Goal: Task Accomplishment & Management: Manage account settings

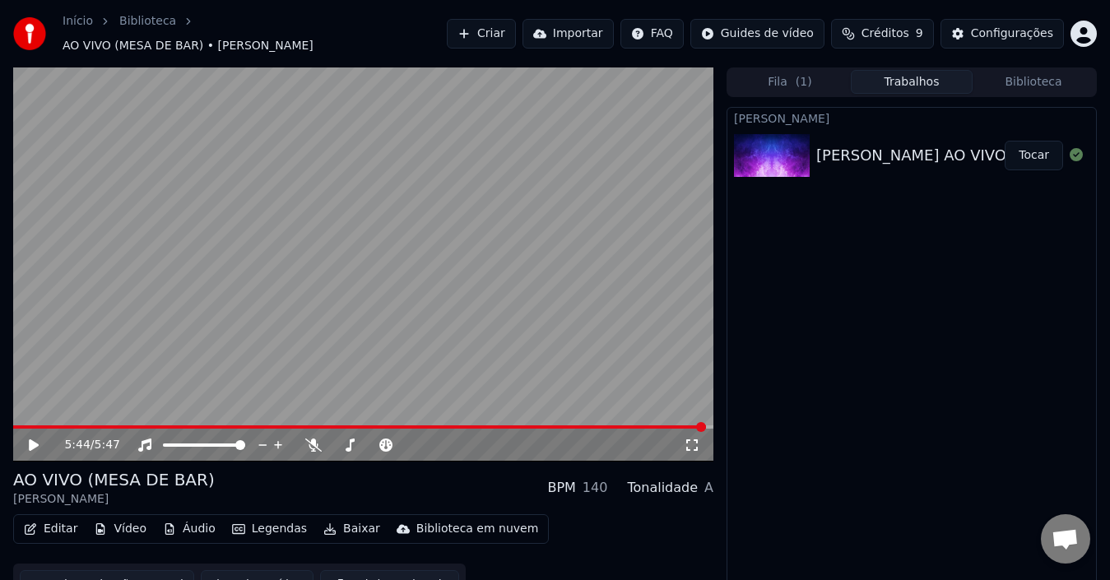
click at [35, 440] on icon at bounding box center [34, 446] width 10 height 12
click at [16, 426] on span at bounding box center [359, 427] width 693 height 3
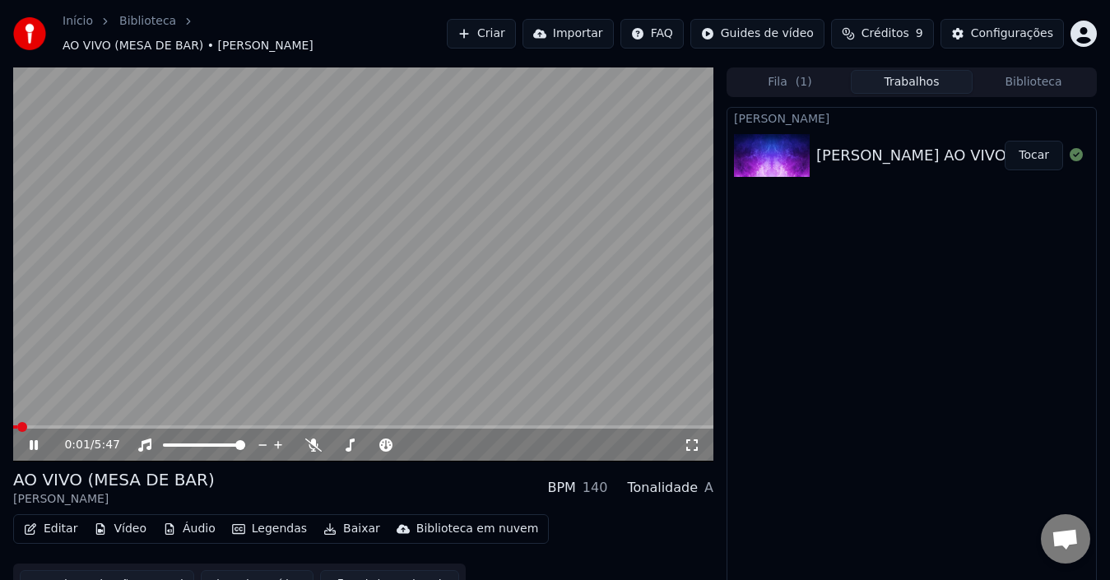
click at [30, 440] on icon at bounding box center [34, 445] width 8 height 10
click at [59, 524] on button "Editar" at bounding box center [50, 529] width 67 height 23
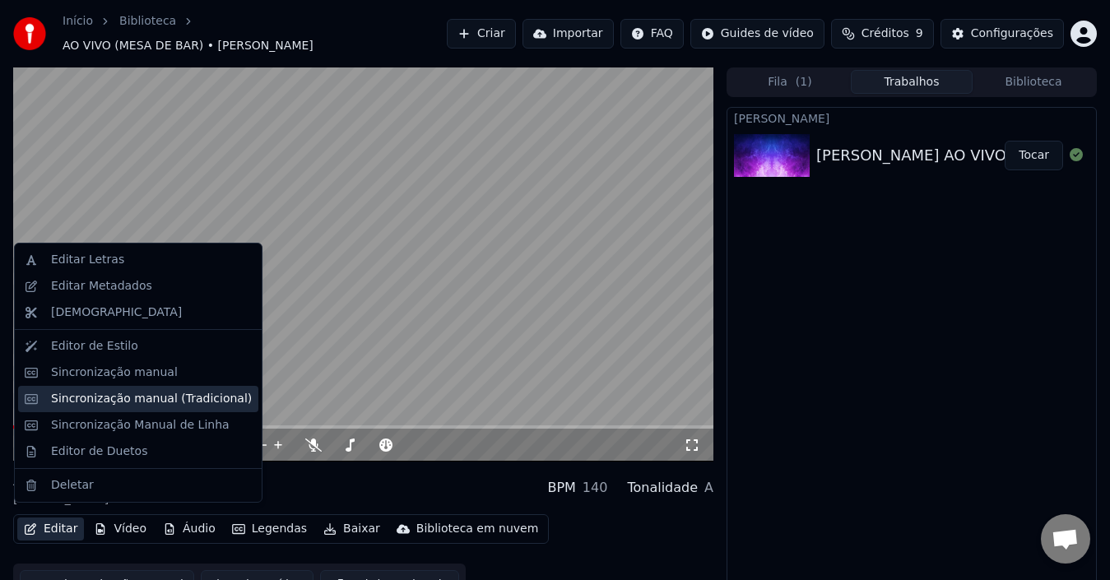
click at [110, 391] on div "Sincronização manual (Tradicional)" at bounding box center [151, 399] width 201 height 16
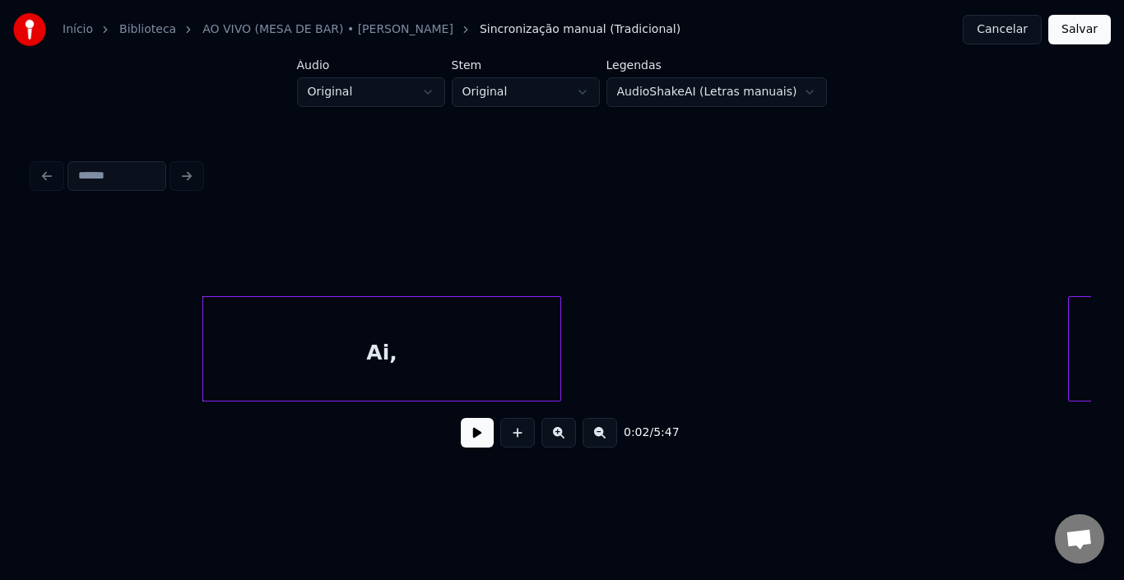
click at [473, 436] on button at bounding box center [477, 433] width 33 height 30
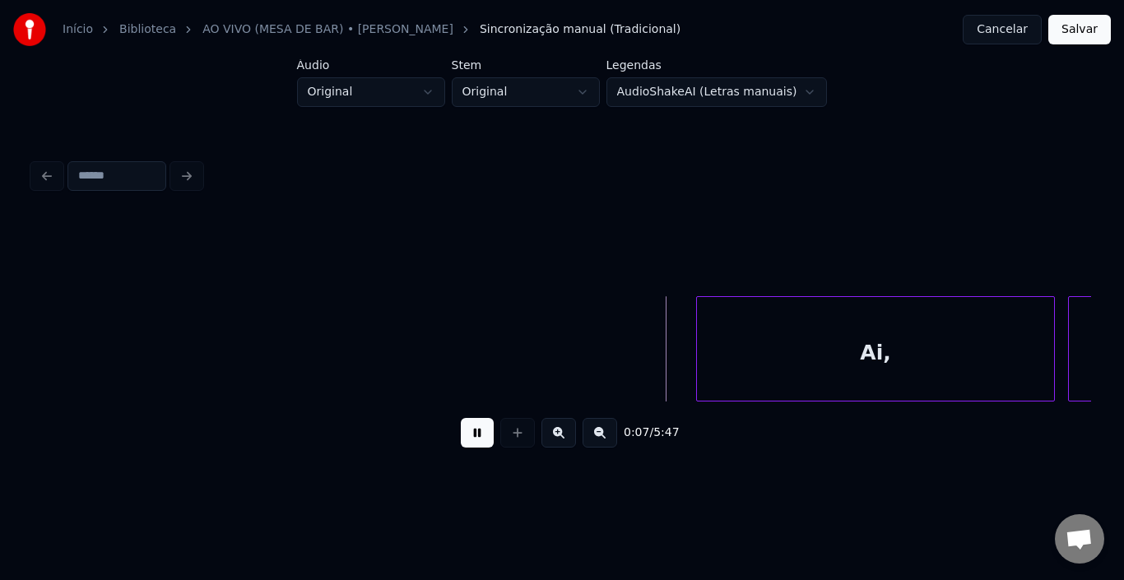
click at [843, 314] on div "Ai," at bounding box center [875, 353] width 357 height 112
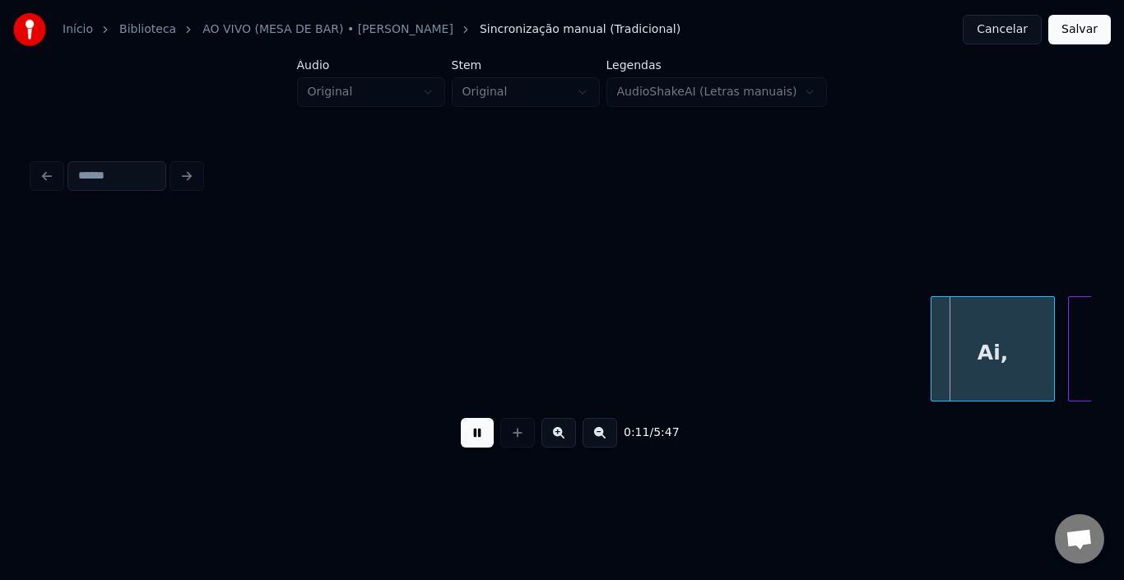
click at [935, 309] on div at bounding box center [934, 349] width 5 height 104
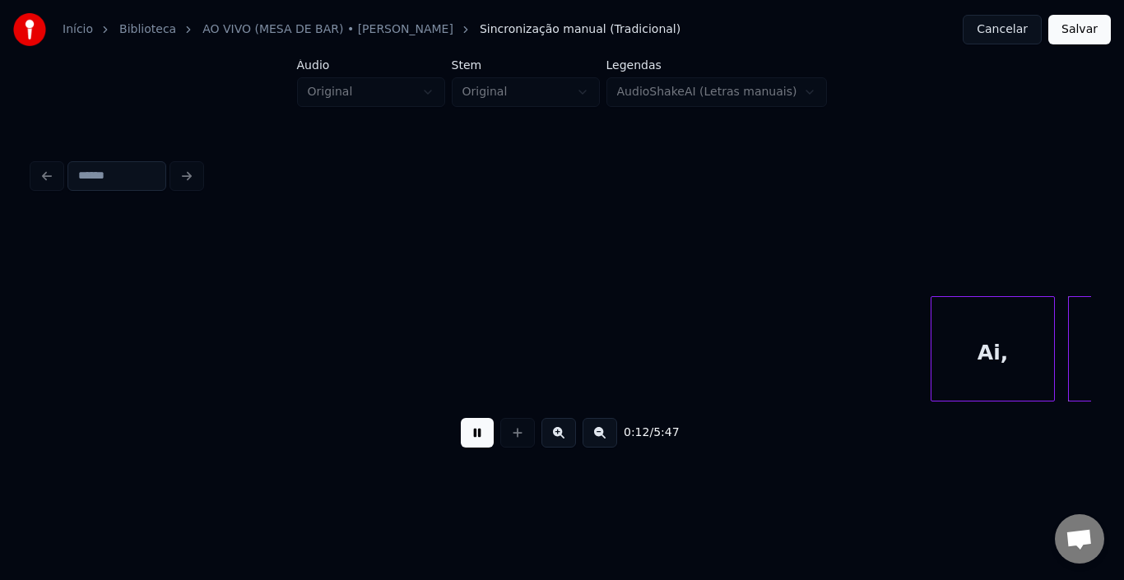
click at [485, 446] on button at bounding box center [477, 433] width 33 height 30
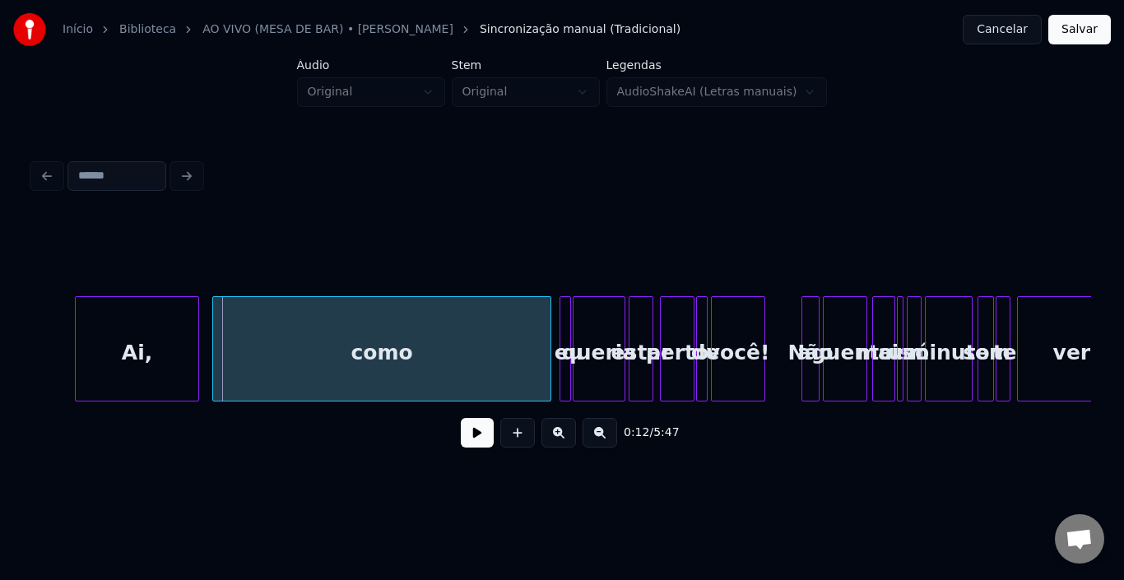
scroll to position [0, 889]
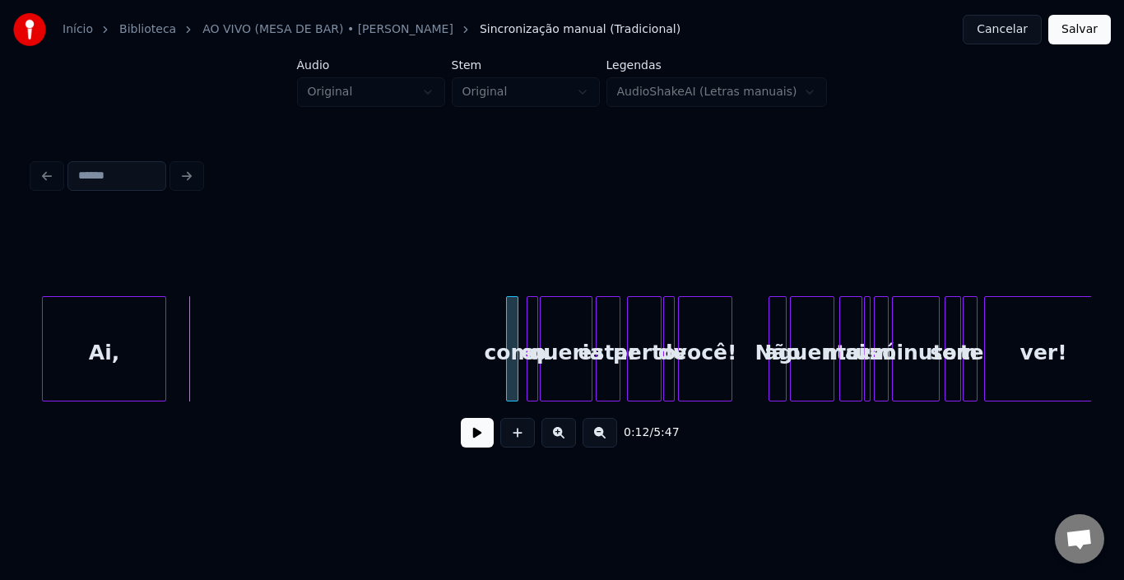
click at [510, 347] on div at bounding box center [509, 349] width 5 height 104
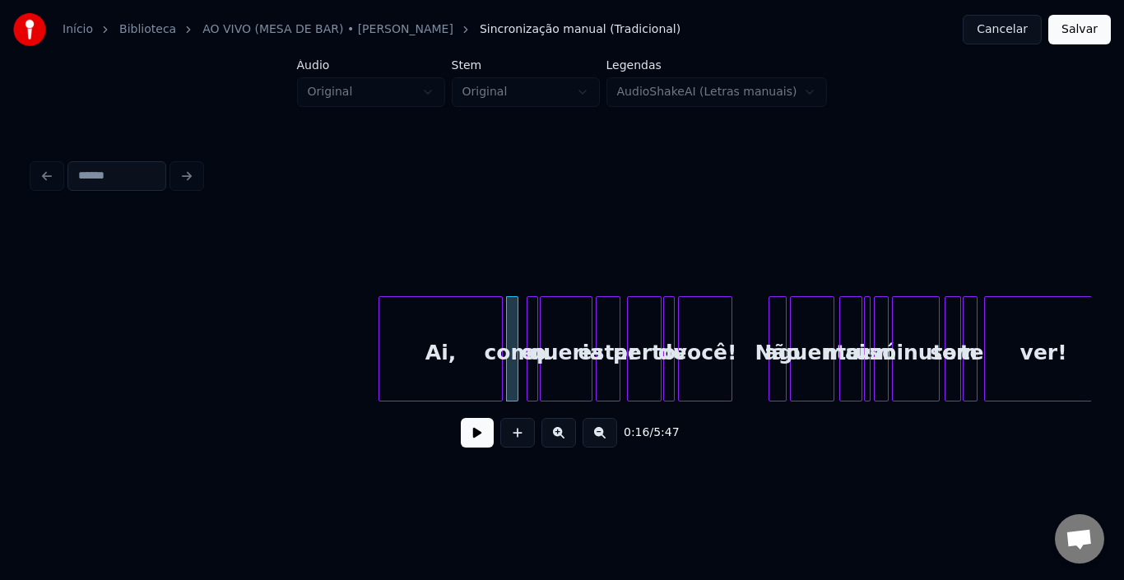
click at [454, 328] on div "Ai," at bounding box center [440, 353] width 123 height 112
click at [486, 321] on div at bounding box center [486, 349] width 5 height 104
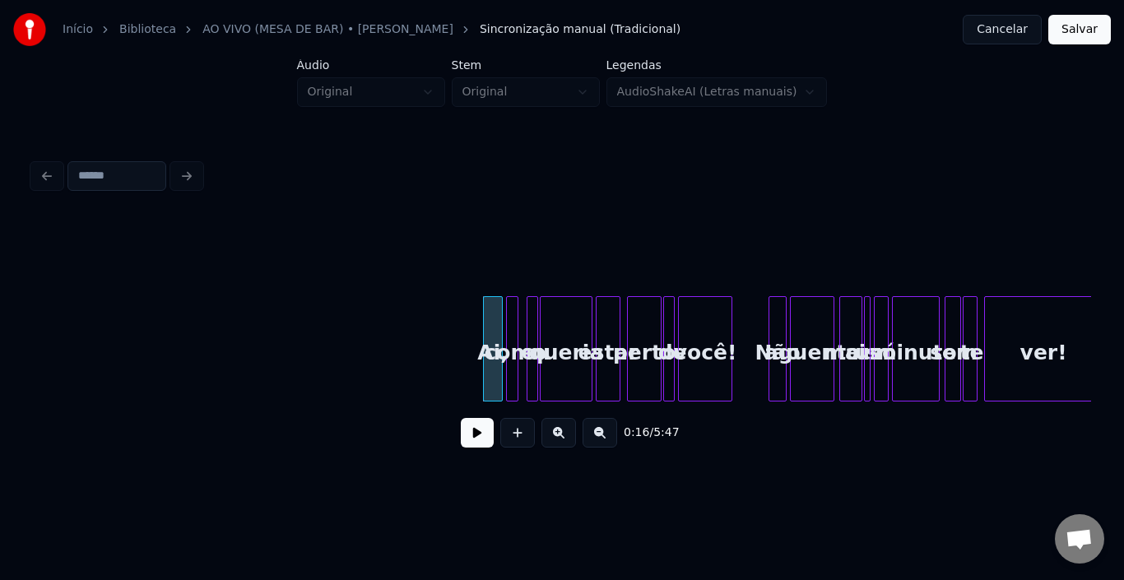
click at [482, 446] on button at bounding box center [477, 433] width 33 height 30
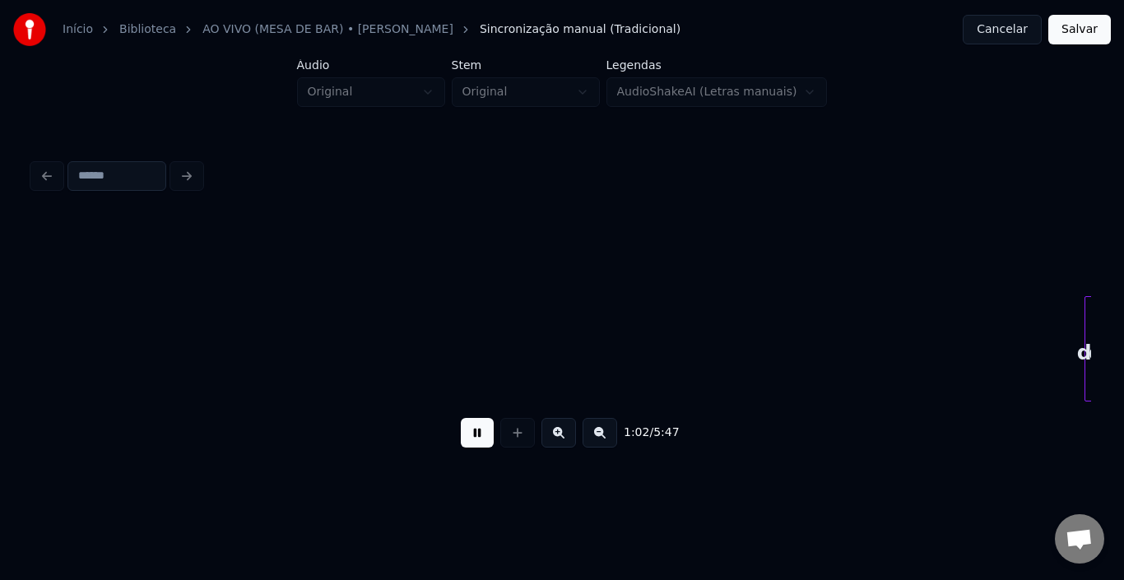
scroll to position [0, 5126]
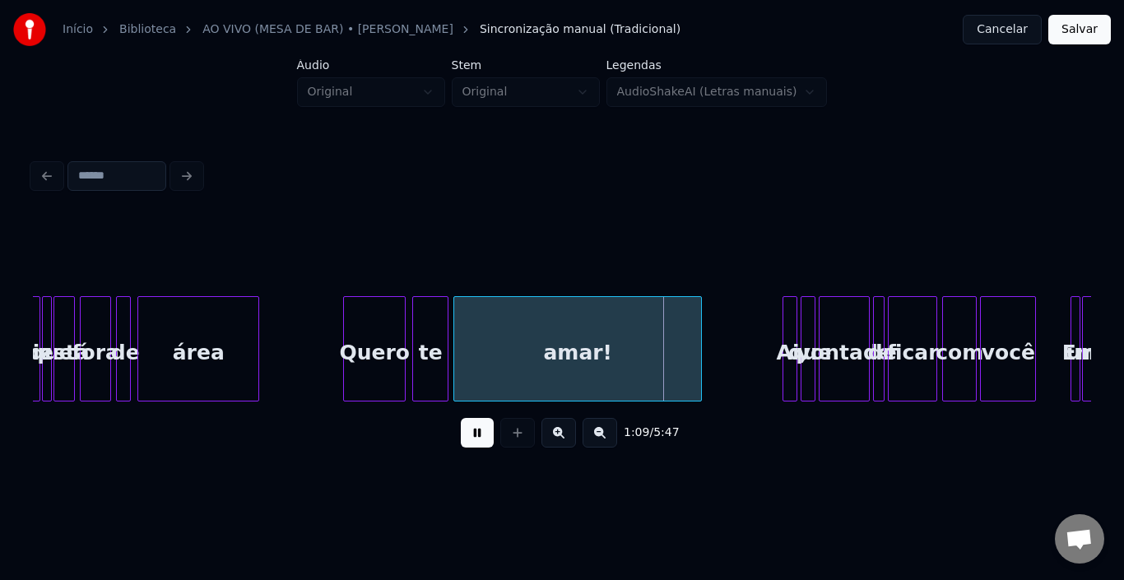
click at [480, 447] on button at bounding box center [477, 433] width 33 height 30
click at [667, 345] on div at bounding box center [665, 349] width 5 height 104
click at [466, 443] on button at bounding box center [477, 433] width 33 height 30
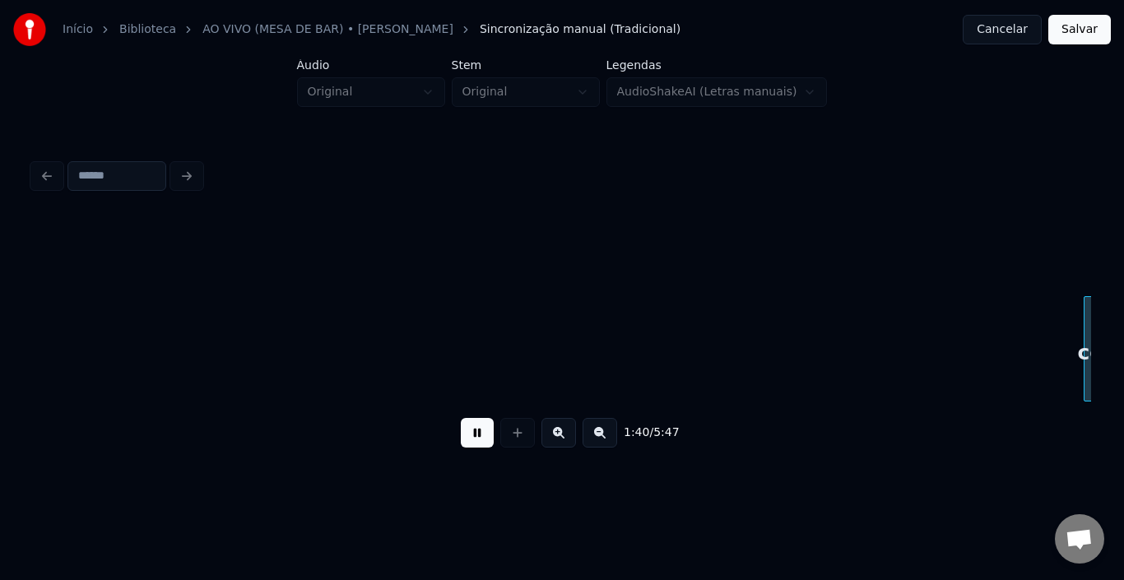
scroll to position [0, 8303]
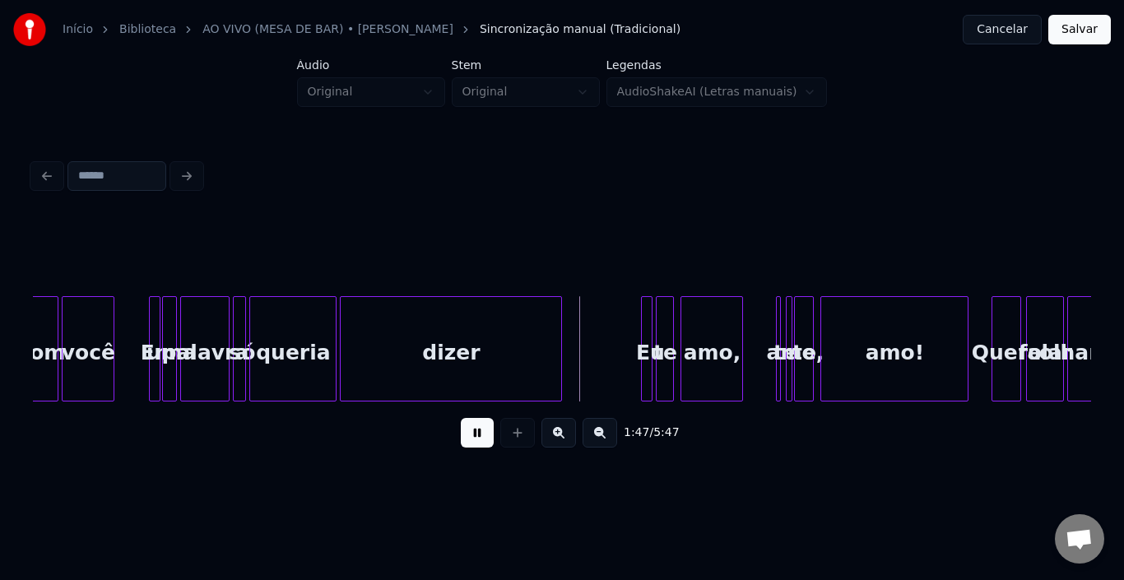
click at [474, 443] on button at bounding box center [477, 433] width 33 height 30
click at [499, 335] on div at bounding box center [497, 349] width 5 height 104
click at [489, 434] on button at bounding box center [477, 433] width 33 height 30
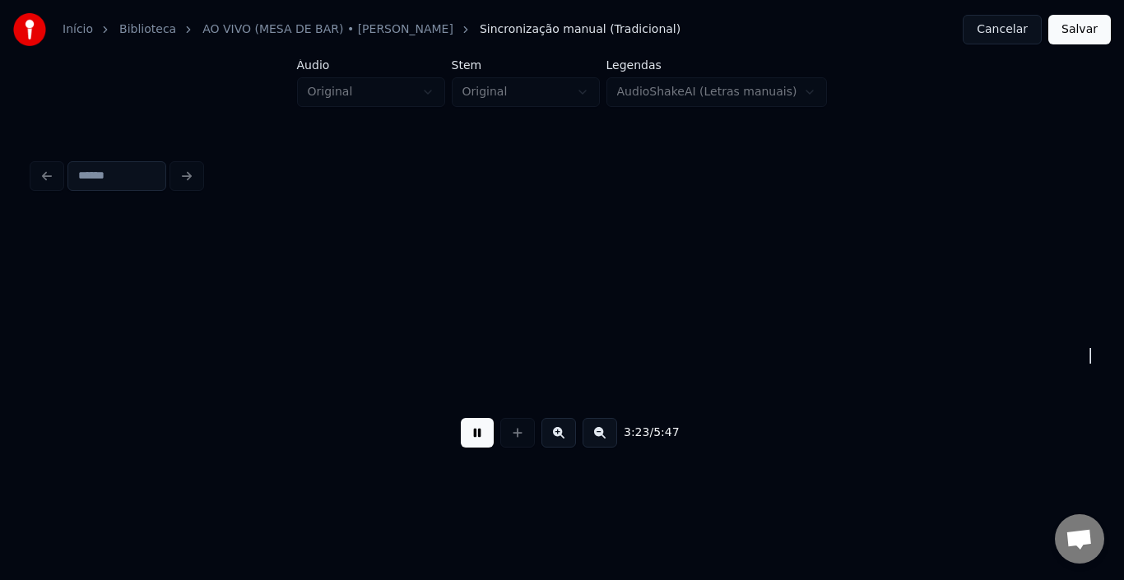
scroll to position [0, 16776]
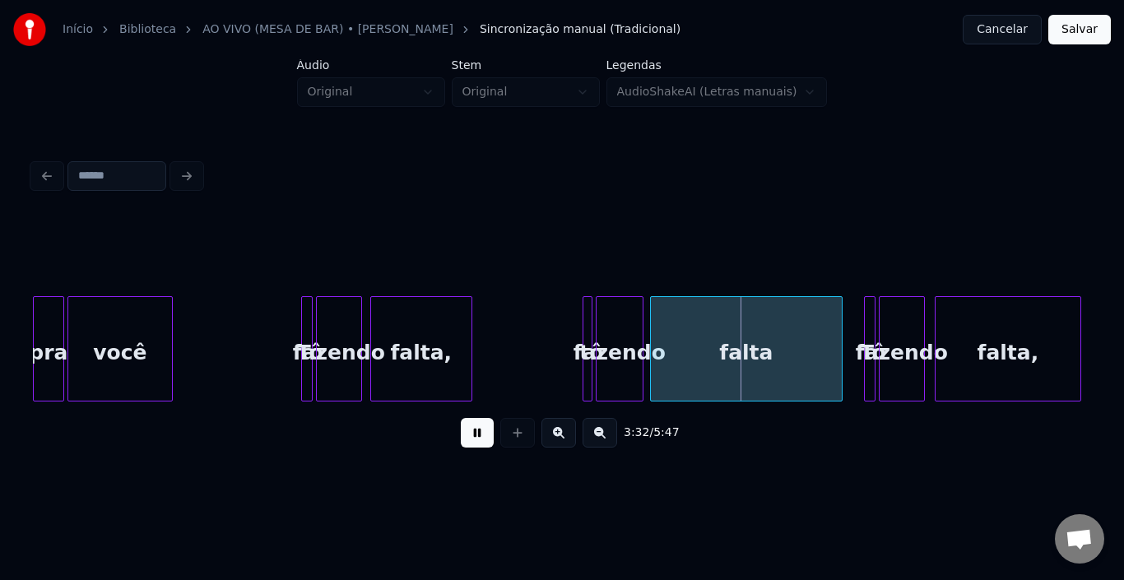
click at [482, 441] on button at bounding box center [477, 433] width 33 height 30
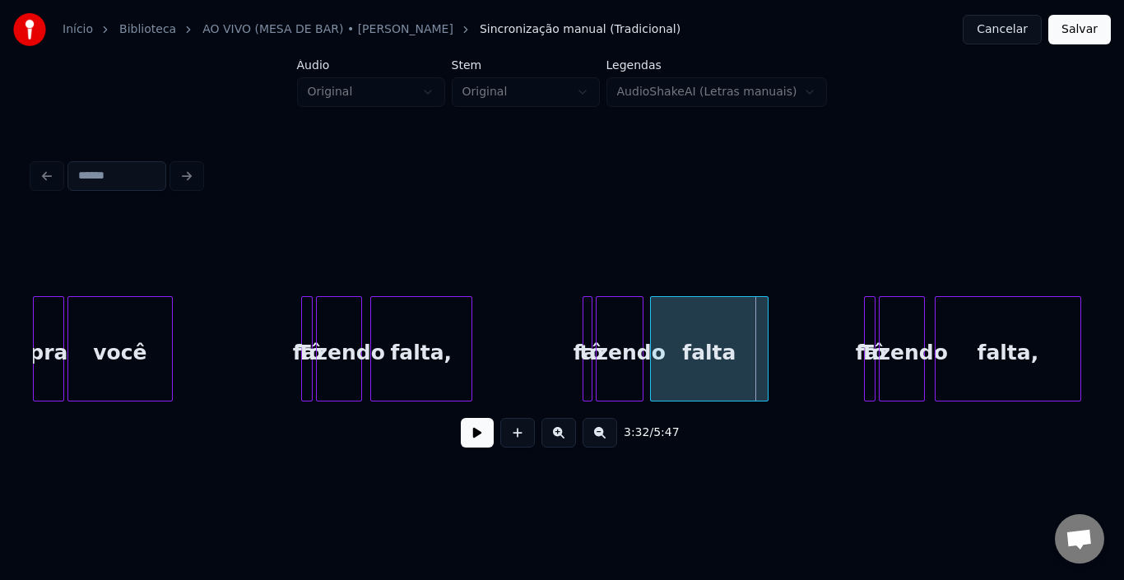
click at [767, 340] on div at bounding box center [765, 349] width 5 height 104
click at [466, 444] on button at bounding box center [477, 433] width 33 height 30
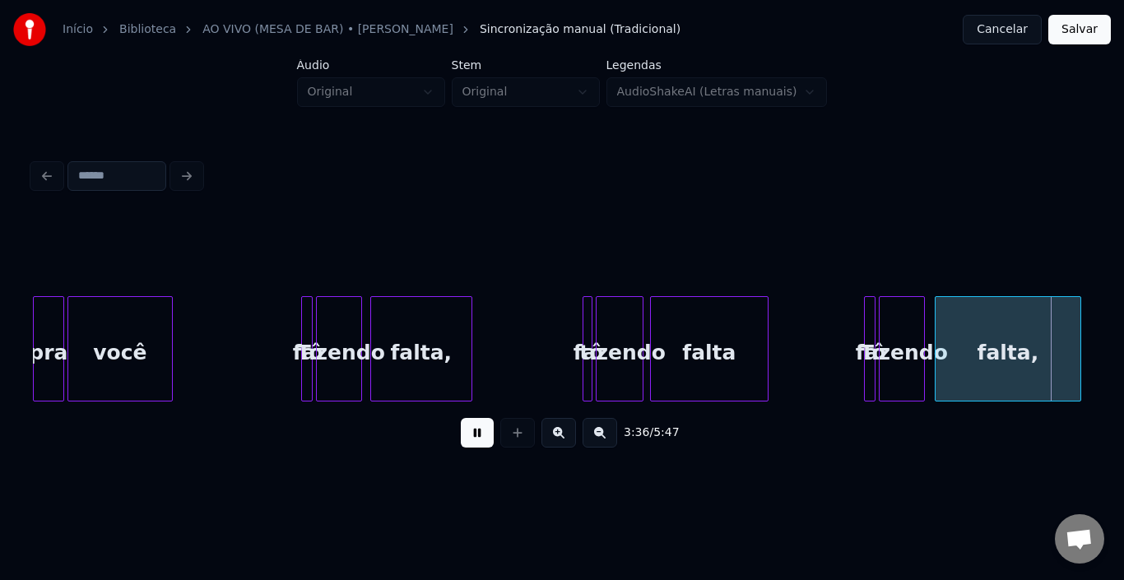
click at [466, 444] on button at bounding box center [477, 433] width 33 height 30
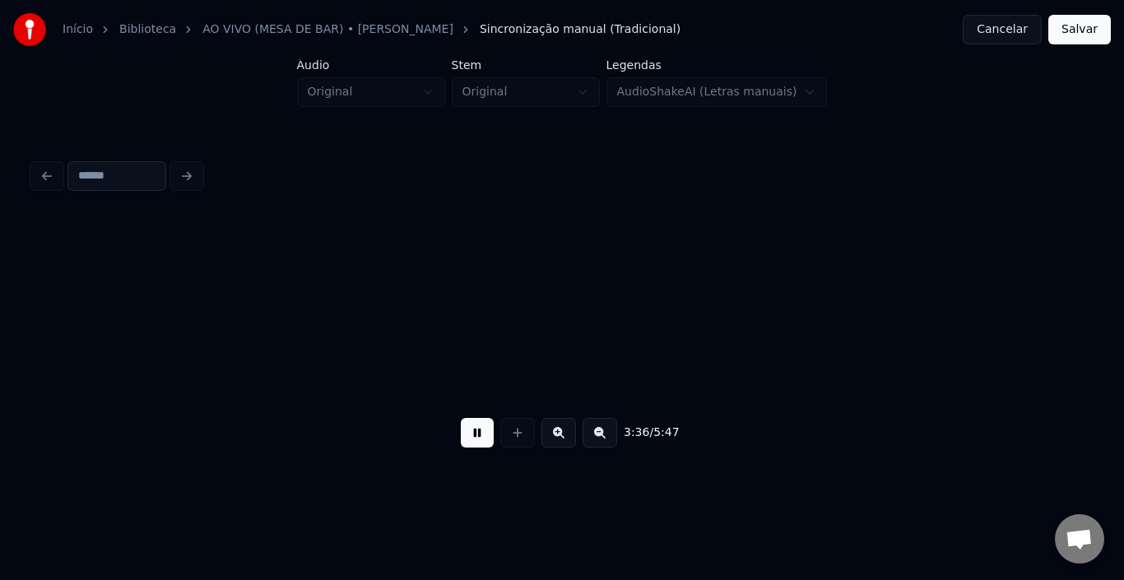
scroll to position [0, 17835]
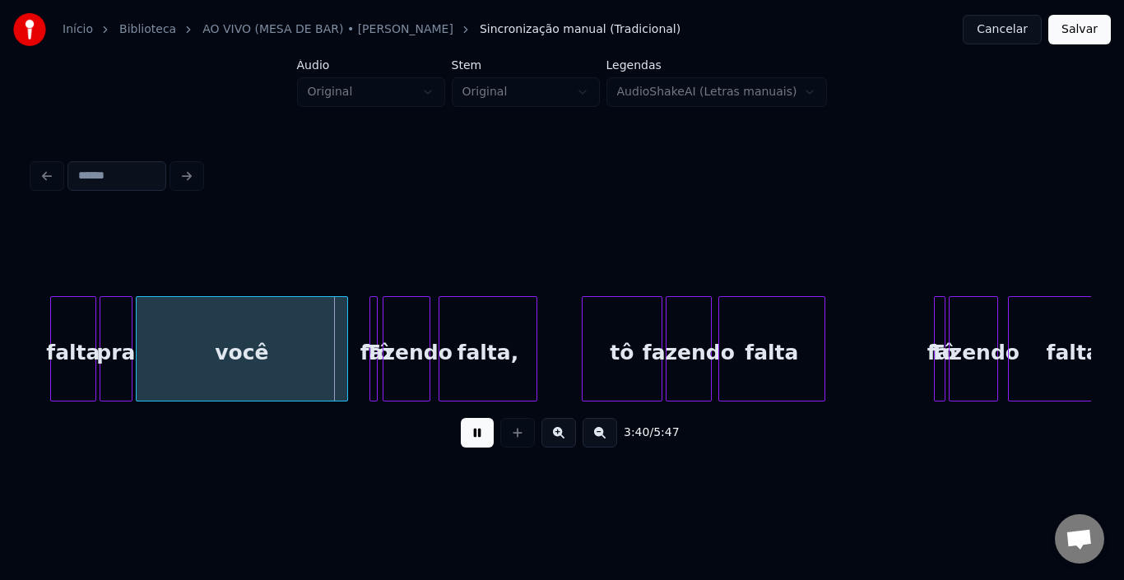
click at [471, 440] on button at bounding box center [477, 433] width 33 height 30
click at [294, 350] on div at bounding box center [292, 349] width 5 height 104
click at [491, 451] on div "3:37 / 5:47" at bounding box center [562, 433] width 1032 height 36
click at [487, 440] on button at bounding box center [477, 433] width 33 height 30
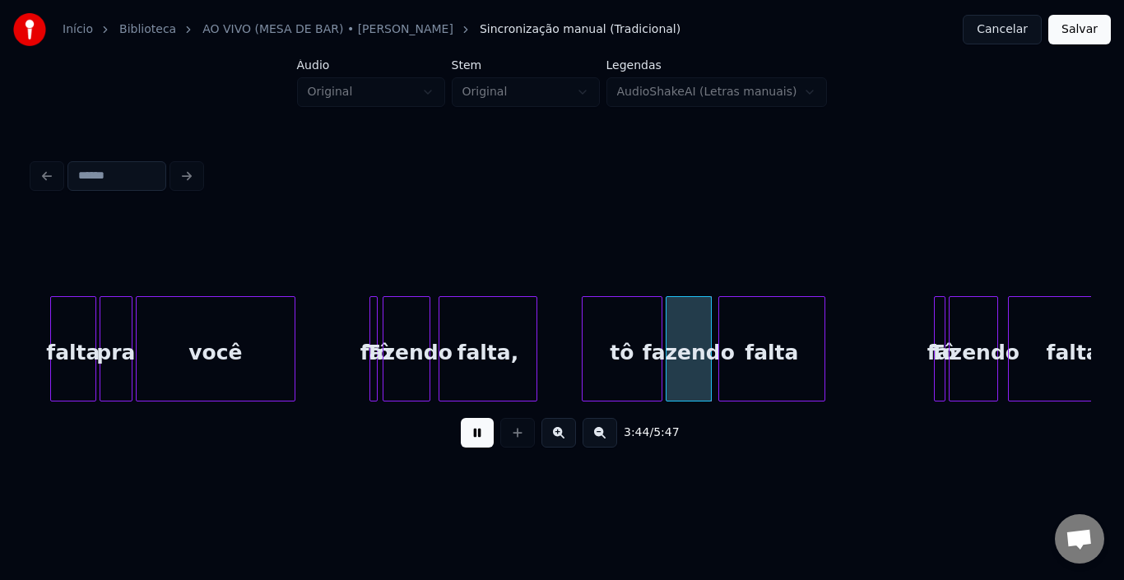
click at [487, 440] on button at bounding box center [477, 433] width 33 height 30
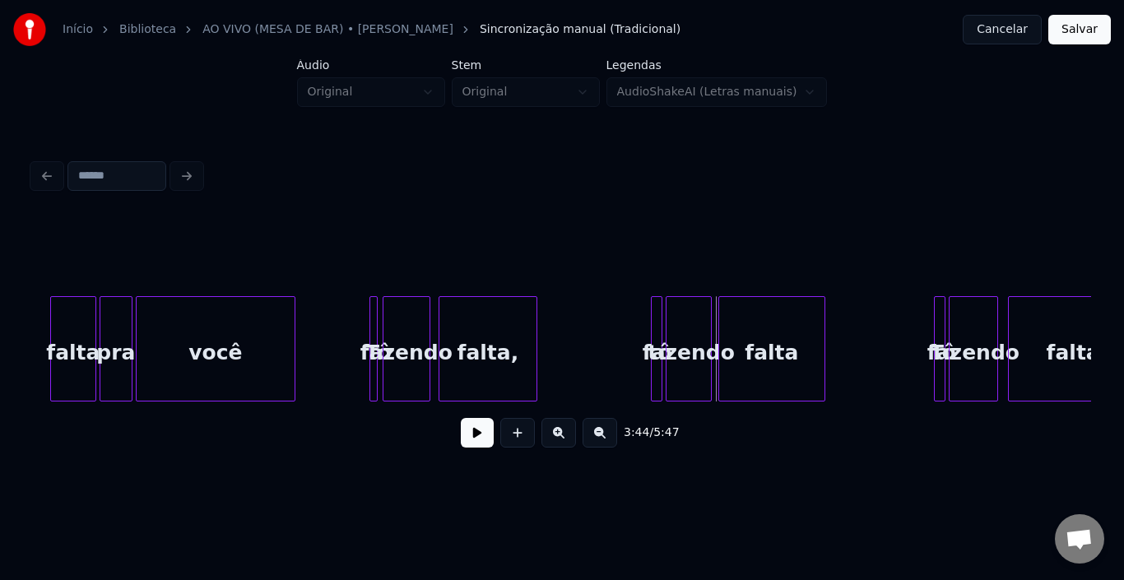
click at [652, 323] on div at bounding box center [654, 349] width 5 height 104
click at [468, 444] on button at bounding box center [477, 433] width 33 height 30
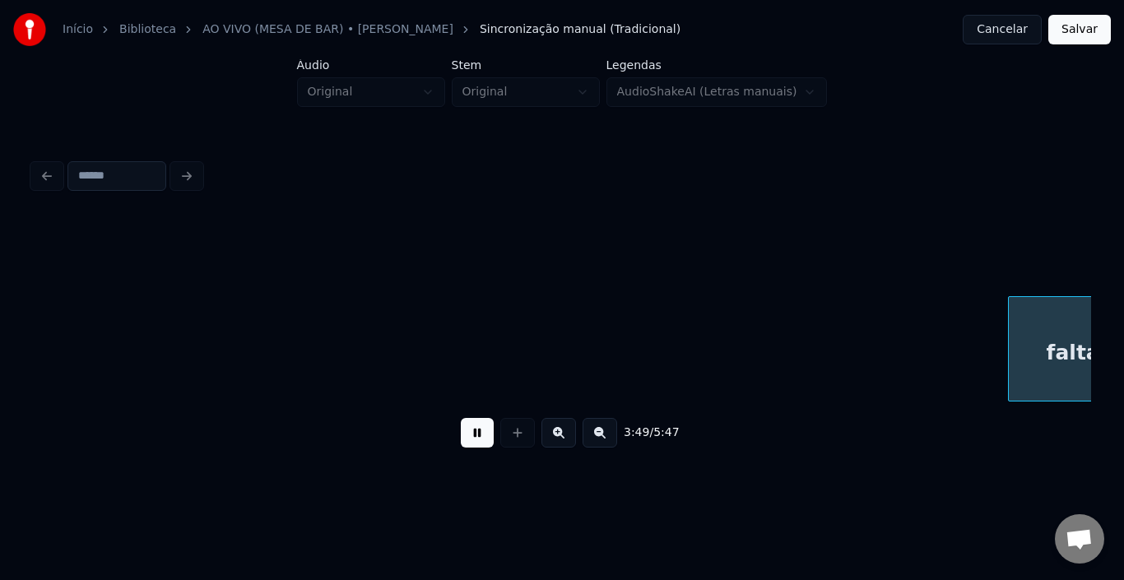
scroll to position [0, 18896]
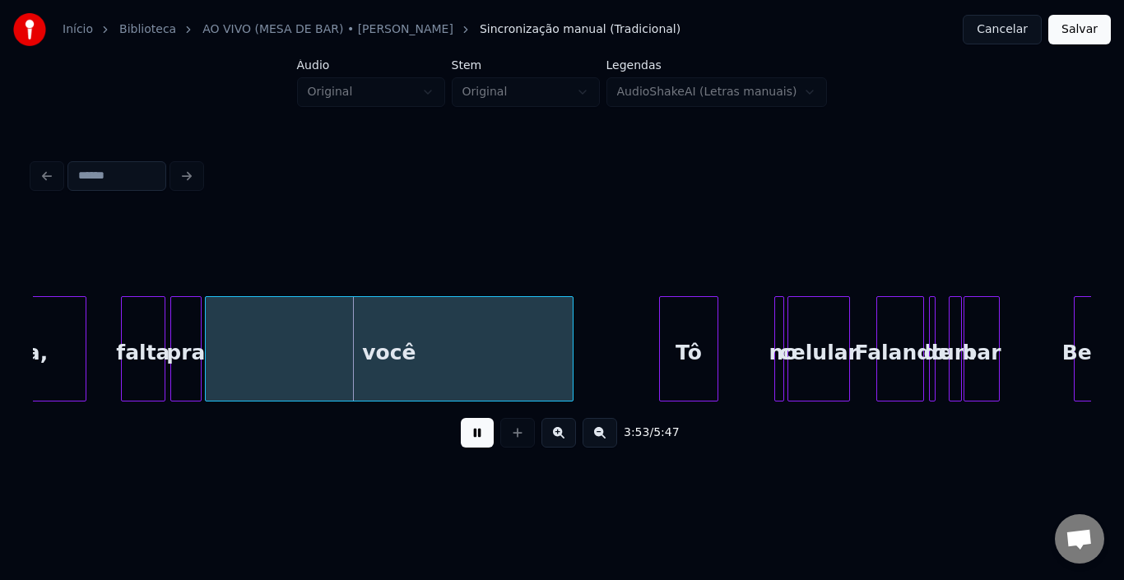
click at [468, 444] on button at bounding box center [477, 433] width 33 height 30
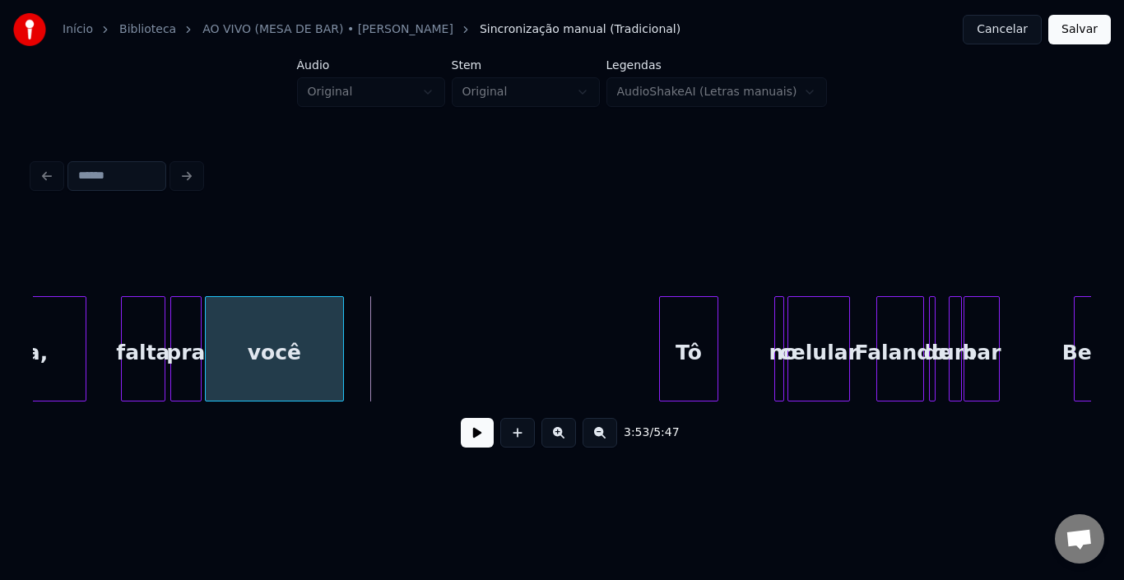
click at [339, 342] on div at bounding box center [340, 349] width 5 height 104
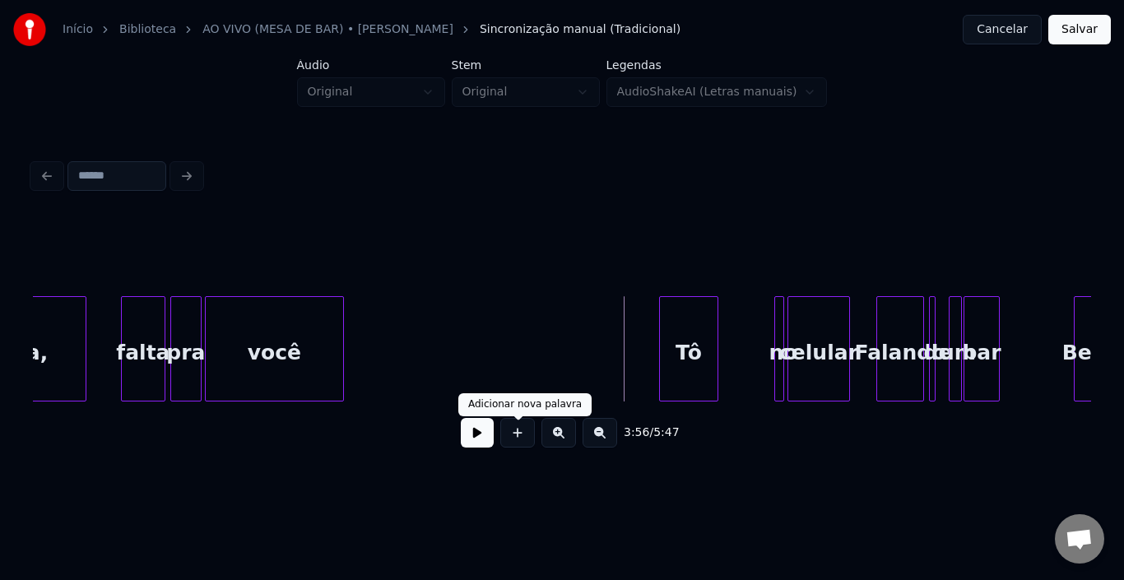
click at [468, 436] on button at bounding box center [477, 433] width 33 height 30
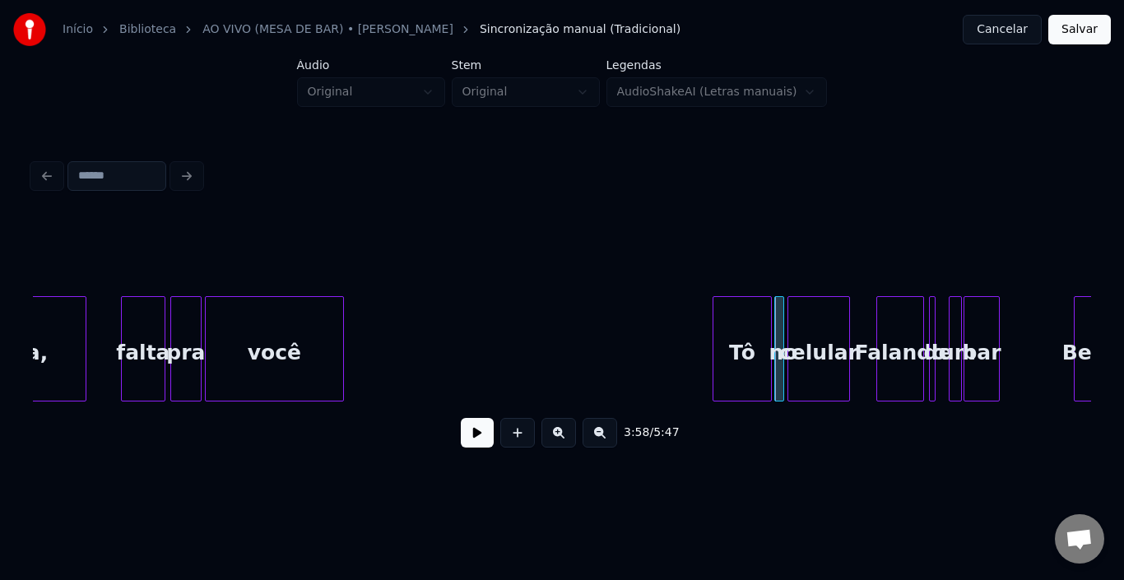
click at [739, 320] on div "Tô" at bounding box center [743, 353] width 58 height 112
click at [756, 313] on div at bounding box center [757, 349] width 5 height 104
click at [482, 437] on button at bounding box center [477, 433] width 33 height 30
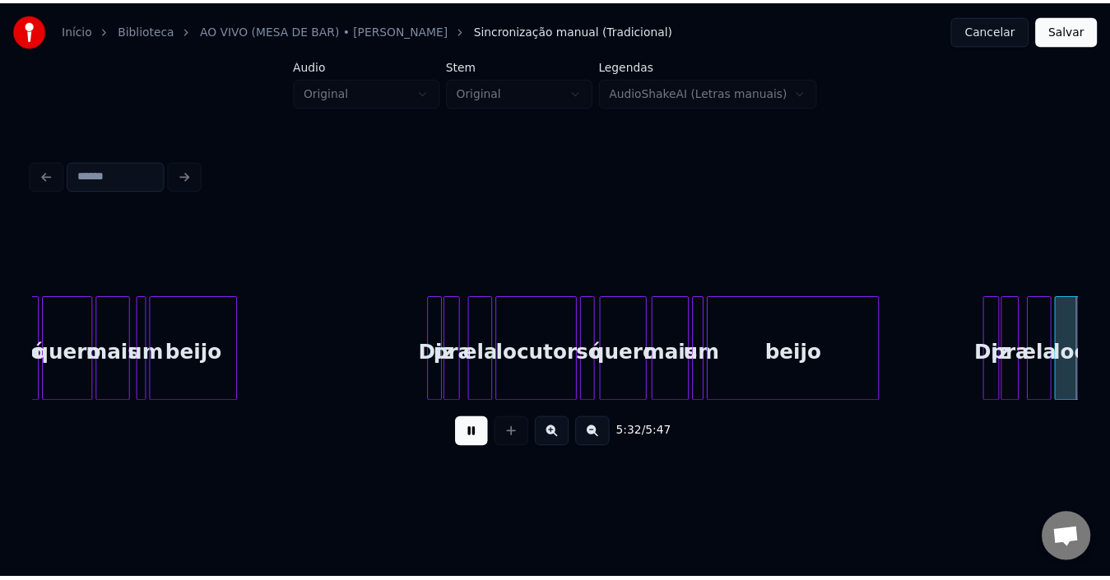
scroll to position [0, 27368]
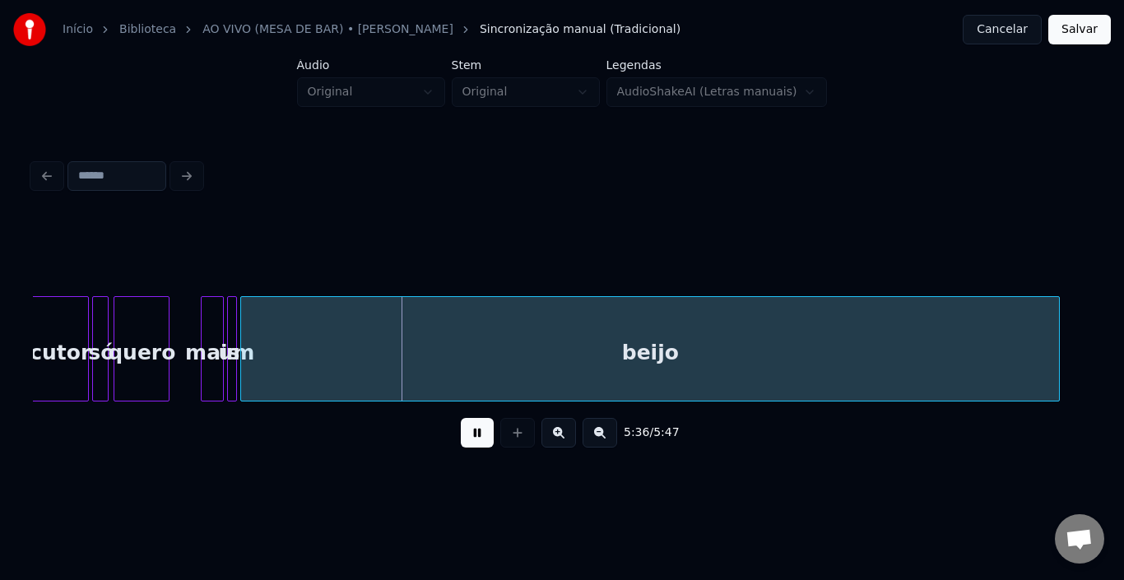
click at [482, 437] on button at bounding box center [477, 433] width 33 height 30
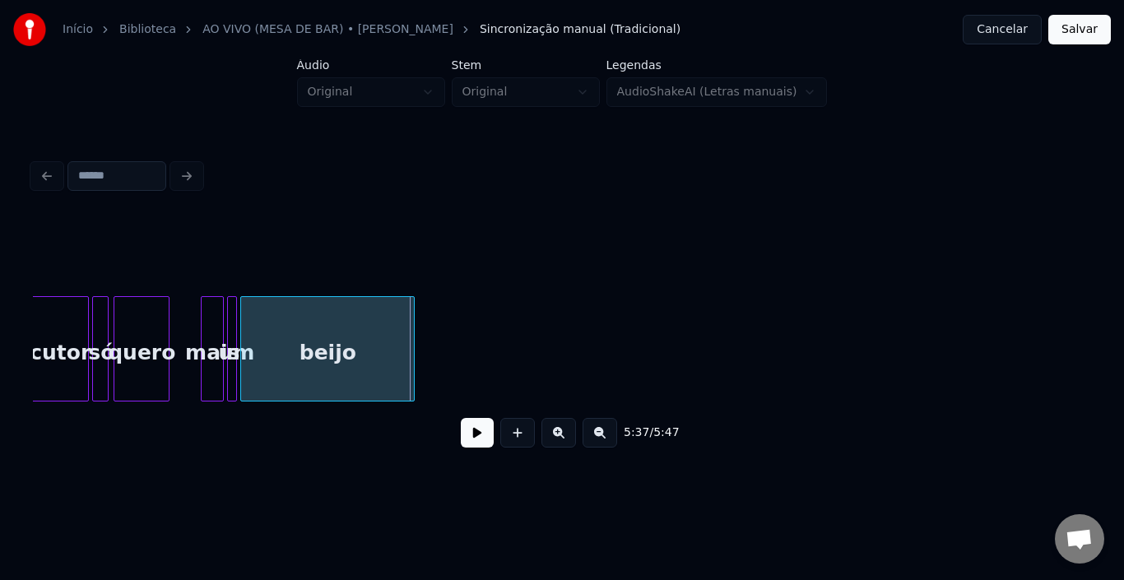
click at [410, 339] on div at bounding box center [411, 349] width 5 height 104
click at [471, 436] on button at bounding box center [477, 433] width 33 height 30
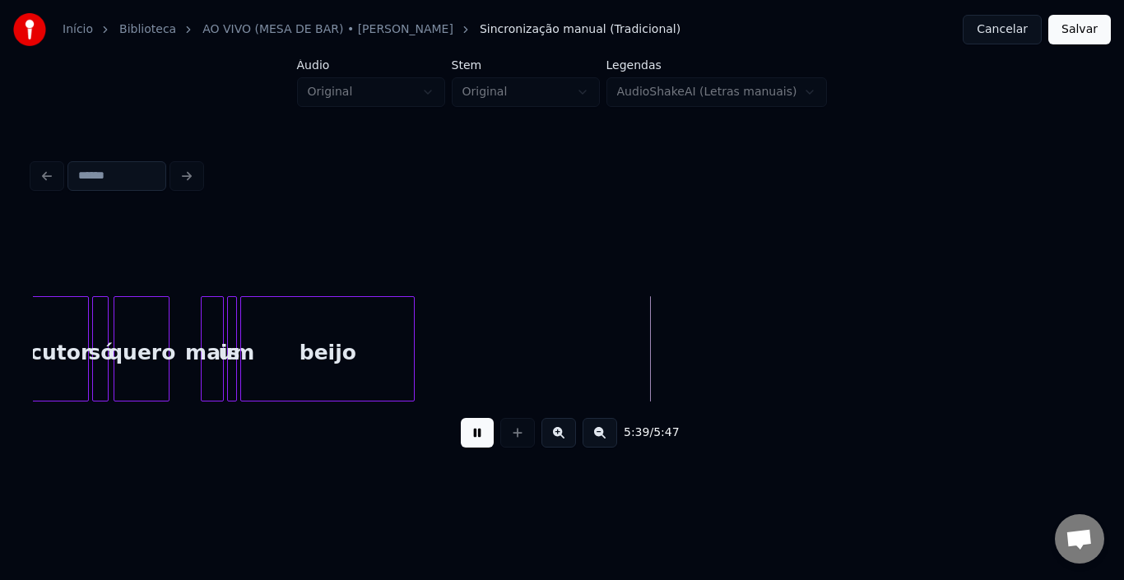
click at [1080, 31] on button "Salvar" at bounding box center [1080, 30] width 63 height 30
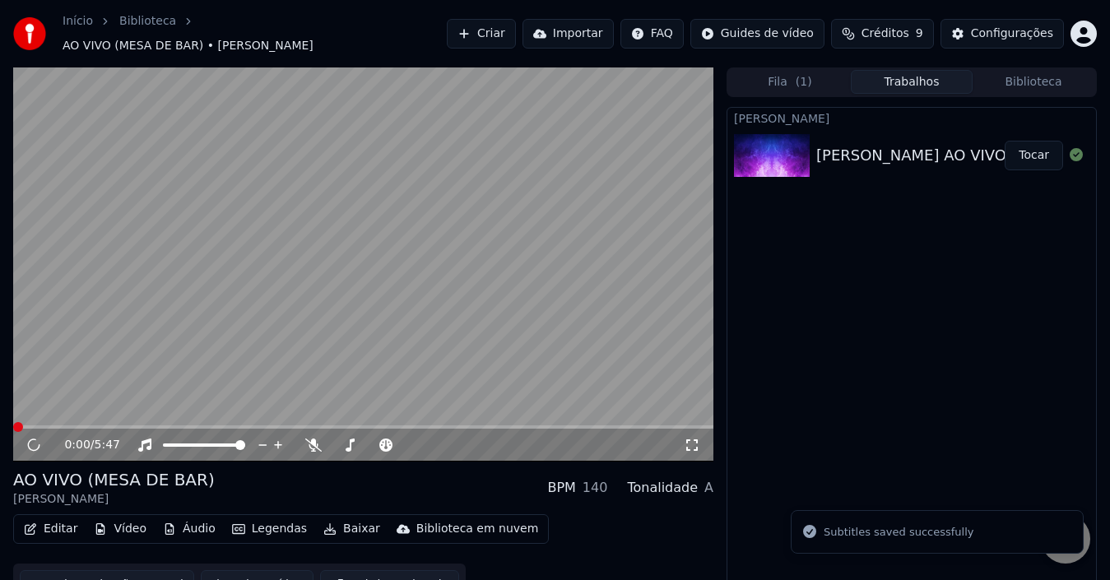
click at [56, 523] on button "Editar" at bounding box center [50, 529] width 67 height 23
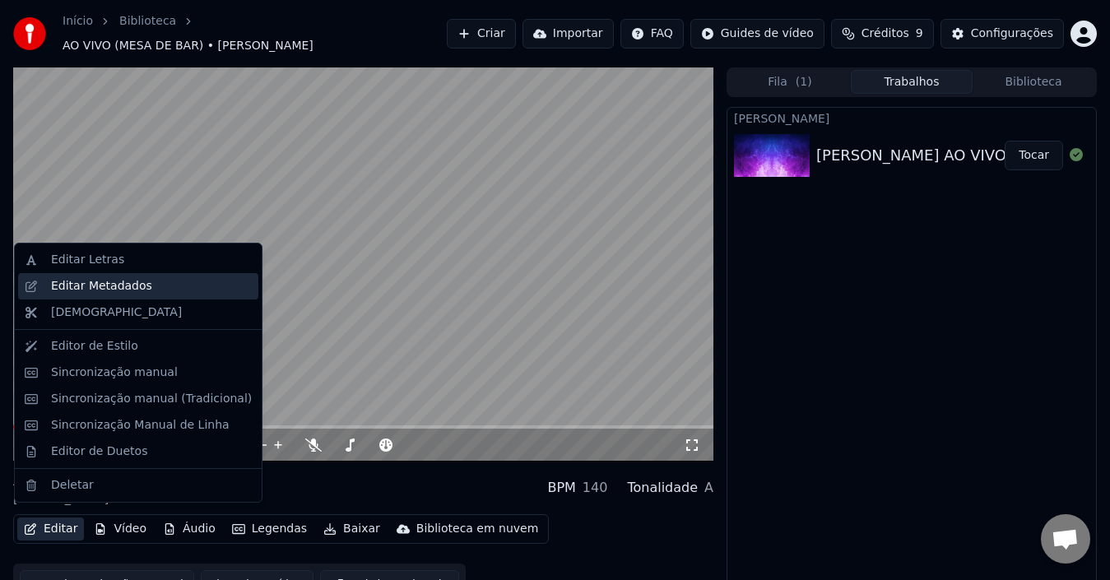
click at [83, 289] on div "Editar Metadados" at bounding box center [101, 286] width 101 height 16
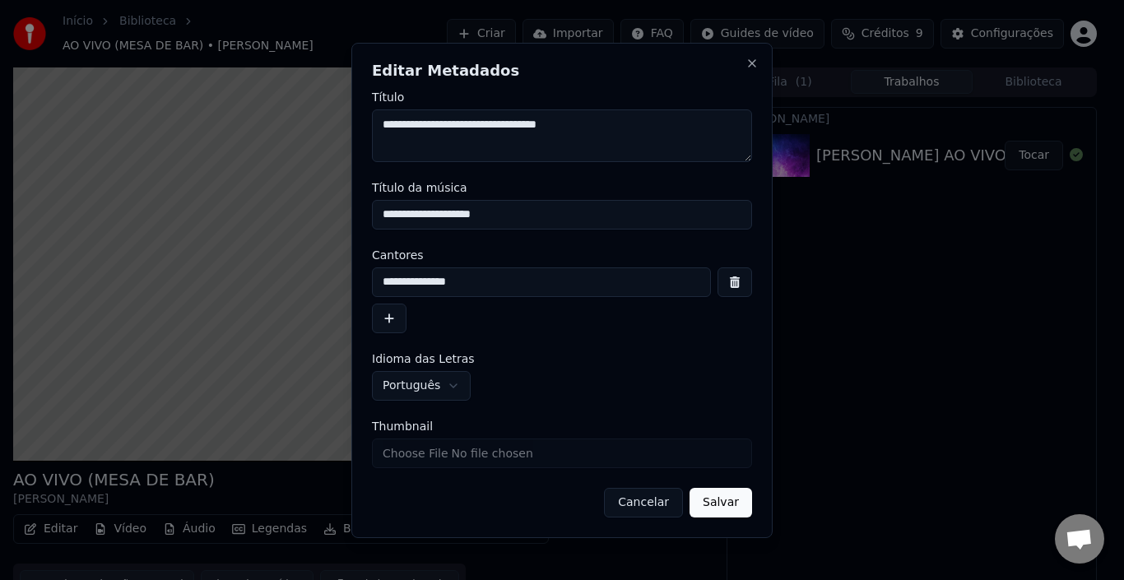
click at [435, 213] on input "**********" at bounding box center [562, 215] width 380 height 30
click at [512, 212] on input "**********" at bounding box center [562, 215] width 380 height 30
drag, startPoint x: 430, startPoint y: 209, endPoint x: 199, endPoint y: 207, distance: 231.3
click at [199, 207] on body "**********" at bounding box center [555, 290] width 1110 height 580
click at [513, 208] on input "**********" at bounding box center [562, 215] width 380 height 30
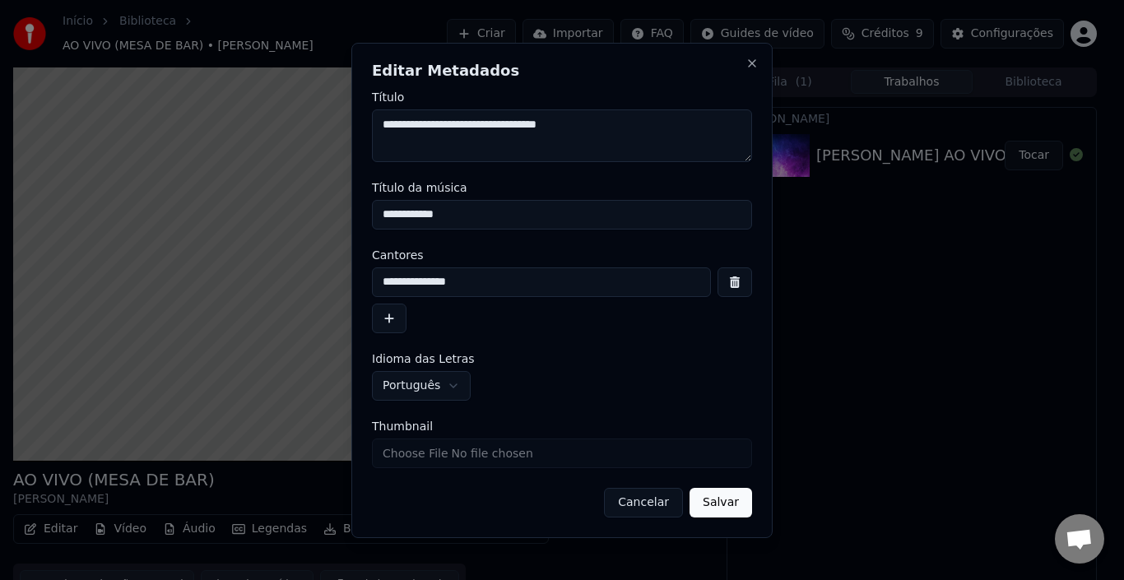
paste input "********"
type input "**********"
click at [716, 503] on button "Salvar" at bounding box center [721, 503] width 63 height 30
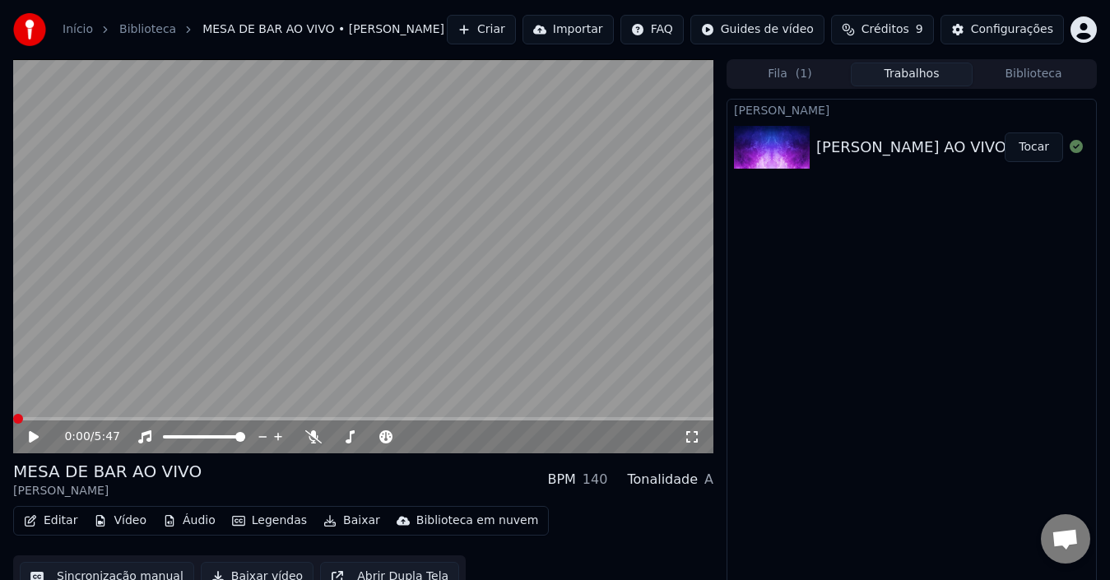
click at [230, 571] on button "Baixar vídeo" at bounding box center [257, 577] width 113 height 30
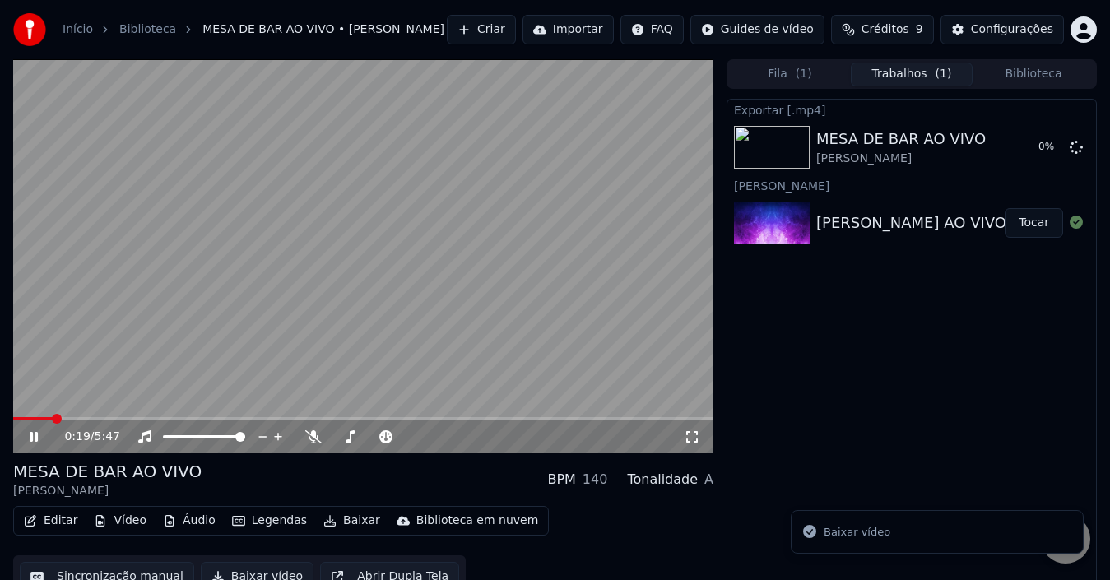
click at [30, 439] on icon at bounding box center [34, 437] width 8 height 10
